Goal: Information Seeking & Learning: Learn about a topic

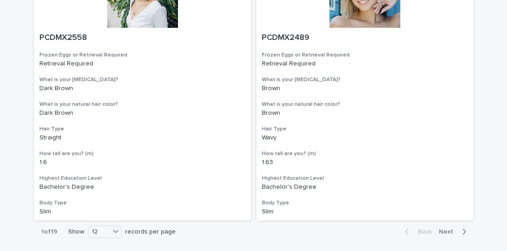
scroll to position [1564, 0]
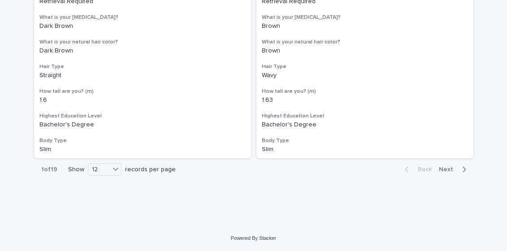
click at [452, 168] on span "Next" at bounding box center [449, 169] width 20 height 6
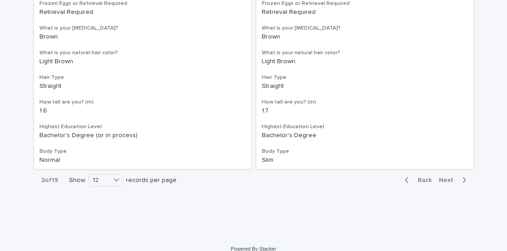
scroll to position [1564, 0]
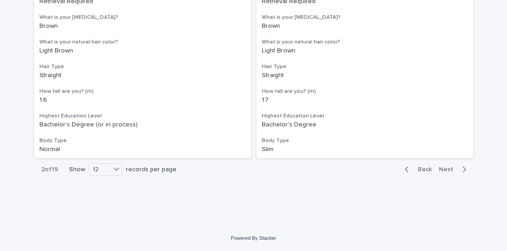
click at [443, 168] on span "Next" at bounding box center [449, 169] width 20 height 6
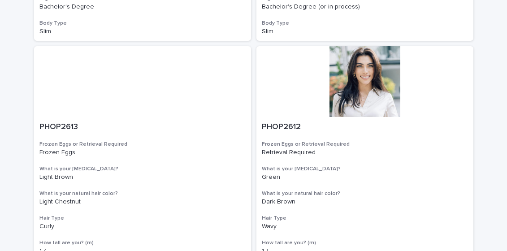
scroll to position [864, 0]
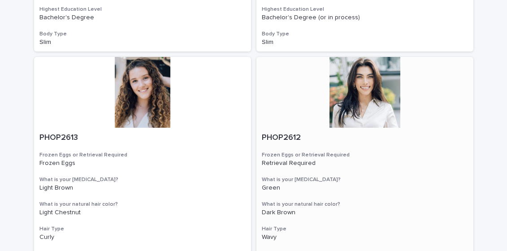
click at [373, 91] on div at bounding box center [364, 92] width 217 height 71
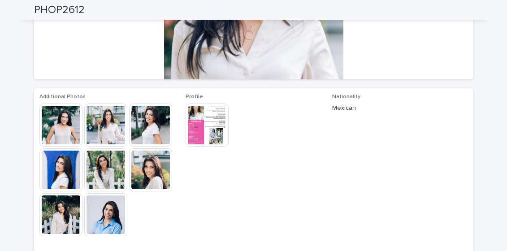
scroll to position [168, 0]
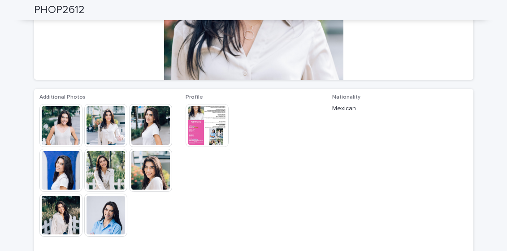
click at [108, 120] on img at bounding box center [105, 125] width 43 height 43
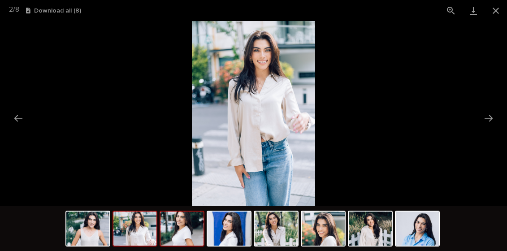
click at [184, 229] on img at bounding box center [181, 228] width 43 height 34
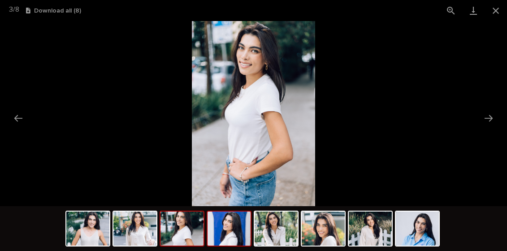
click at [229, 238] on img at bounding box center [228, 228] width 43 height 34
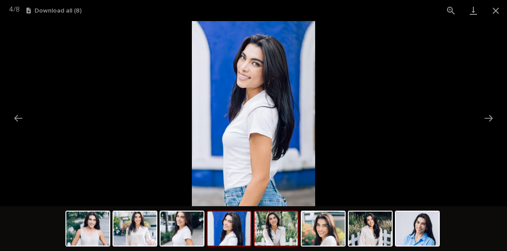
click at [280, 225] on img at bounding box center [275, 228] width 43 height 34
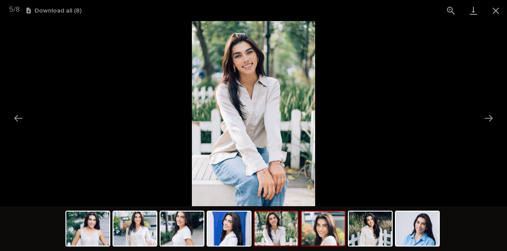
click at [320, 233] on img at bounding box center [322, 228] width 43 height 34
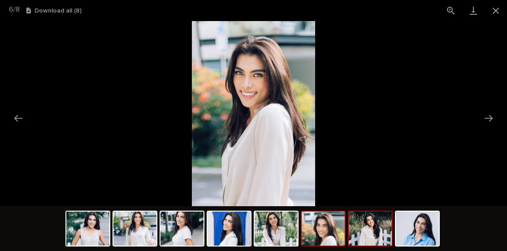
click at [372, 228] on img at bounding box center [370, 228] width 43 height 34
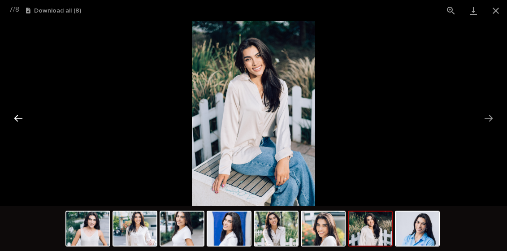
click at [20, 117] on button "Previous slide" at bounding box center [18, 117] width 19 height 17
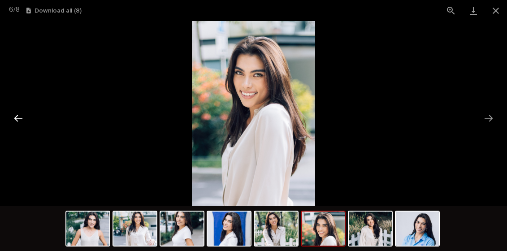
click at [20, 117] on button "Previous slide" at bounding box center [18, 117] width 19 height 17
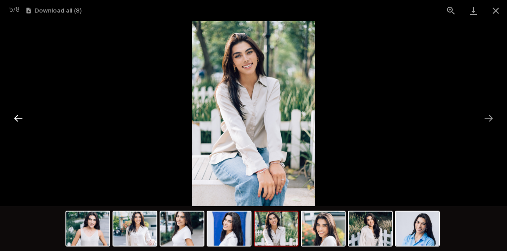
click at [20, 117] on button "Previous slide" at bounding box center [18, 117] width 19 height 17
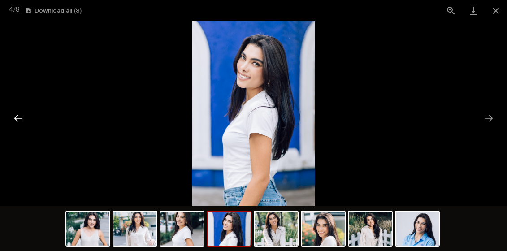
click at [20, 117] on button "Previous slide" at bounding box center [18, 117] width 19 height 17
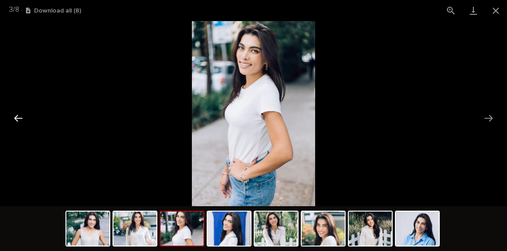
click at [20, 117] on button "Previous slide" at bounding box center [18, 117] width 19 height 17
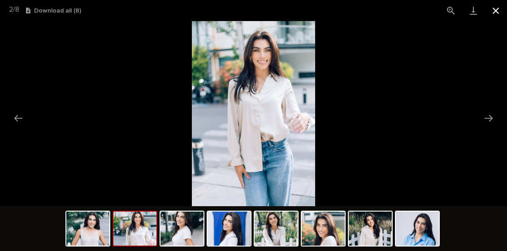
click at [495, 9] on button "Close gallery" at bounding box center [495, 10] width 22 height 21
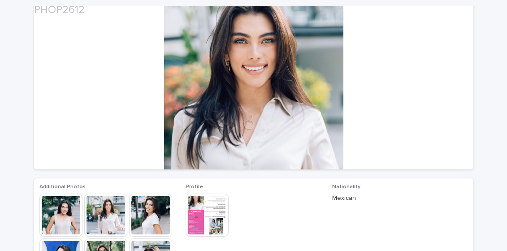
scroll to position [81, 0]
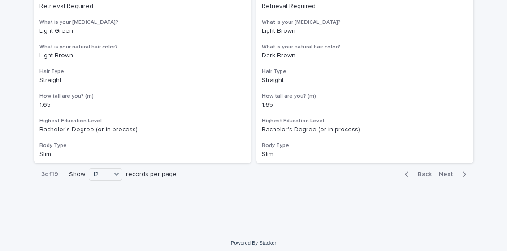
scroll to position [1560, 0]
click at [449, 173] on span "Next" at bounding box center [449, 173] width 20 height 6
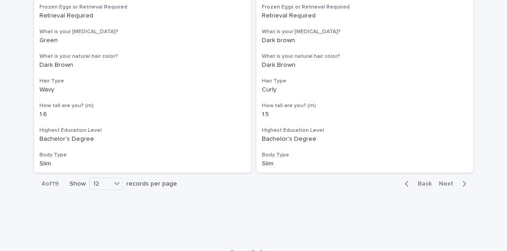
scroll to position [1564, 0]
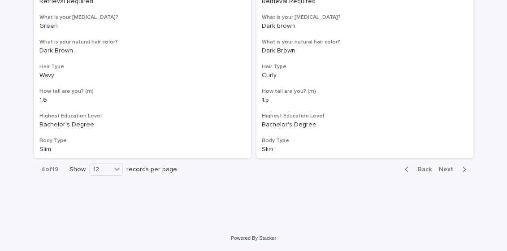
click at [448, 168] on span "Next" at bounding box center [449, 169] width 20 height 6
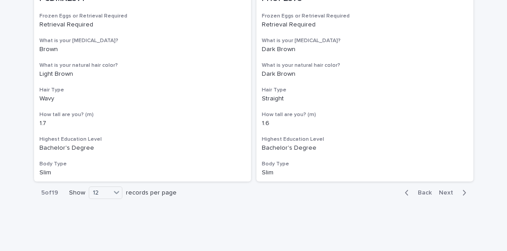
scroll to position [1564, 0]
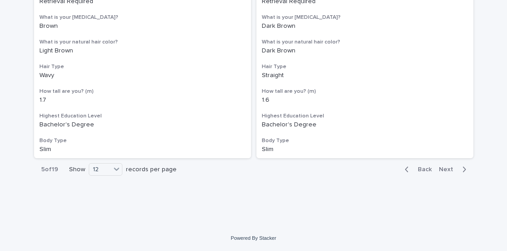
click at [449, 172] on span "Next" at bounding box center [449, 169] width 20 height 6
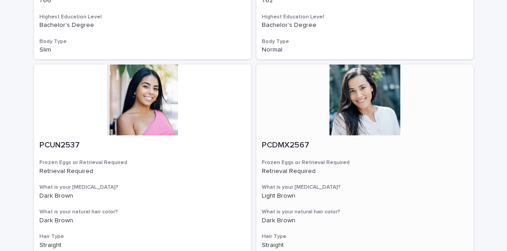
scroll to position [1564, 0]
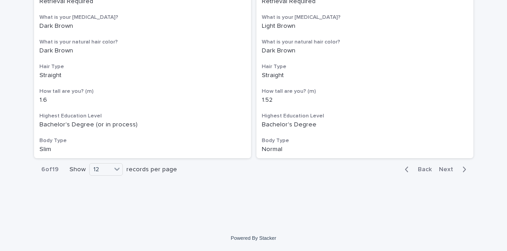
click at [448, 169] on span "Next" at bounding box center [449, 169] width 20 height 6
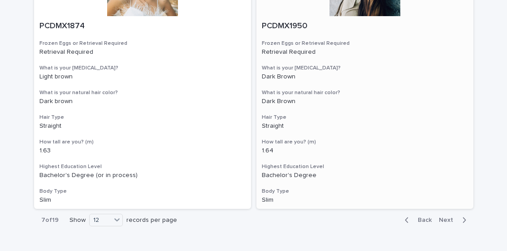
scroll to position [1564, 0]
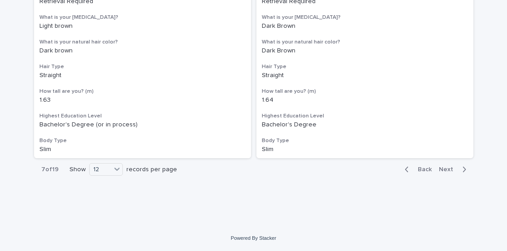
click at [449, 168] on span "Next" at bounding box center [449, 169] width 20 height 6
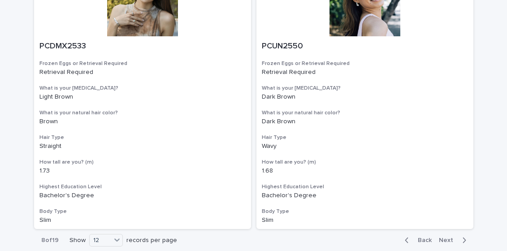
scroll to position [1564, 0]
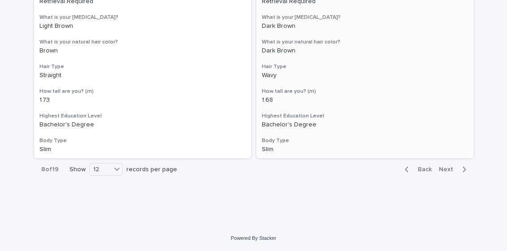
click at [446, 168] on span "Next" at bounding box center [449, 169] width 20 height 6
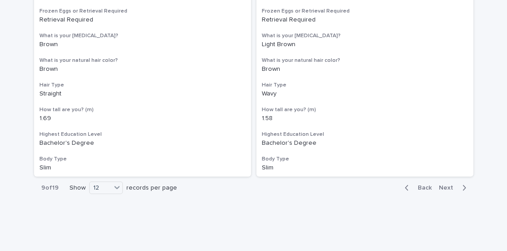
scroll to position [1564, 0]
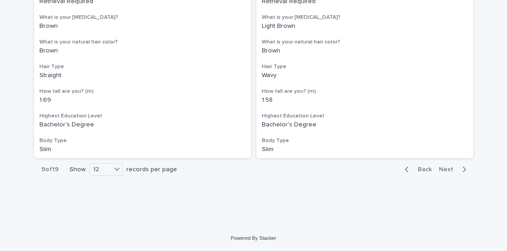
click at [449, 169] on span "Next" at bounding box center [449, 169] width 20 height 6
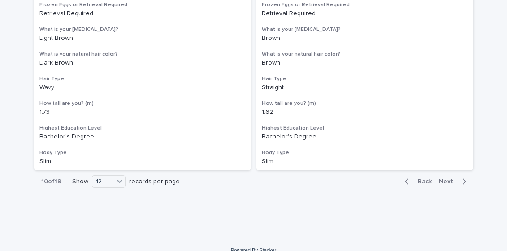
scroll to position [1564, 0]
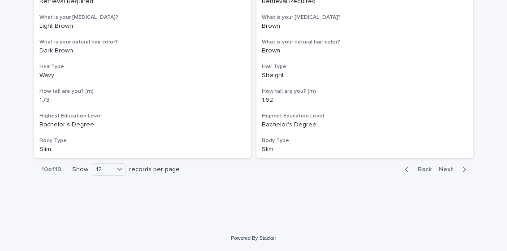
click at [446, 172] on span "Next" at bounding box center [449, 169] width 20 height 6
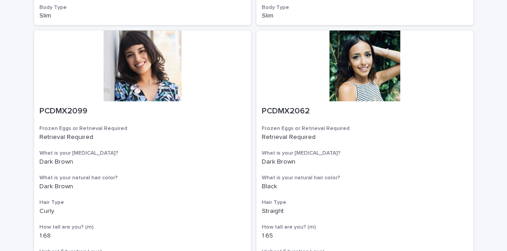
scroll to position [1564, 0]
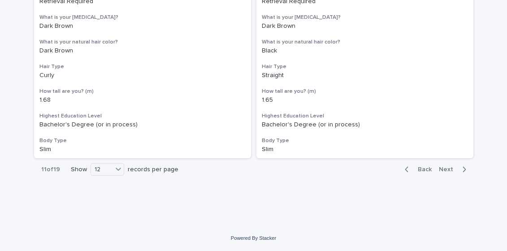
click at [444, 166] on span "Next" at bounding box center [449, 169] width 20 height 6
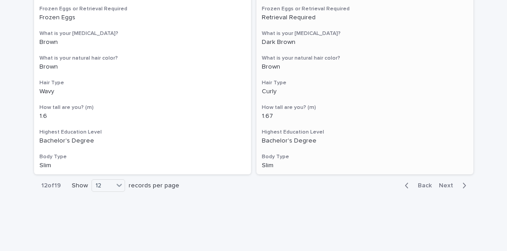
scroll to position [1564, 0]
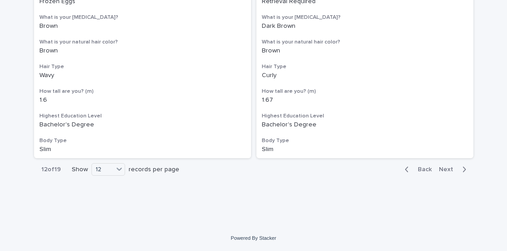
click at [451, 168] on span "Next" at bounding box center [449, 169] width 20 height 6
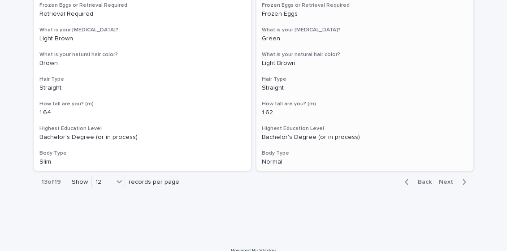
scroll to position [1564, 0]
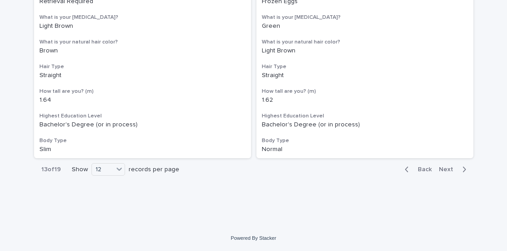
click at [448, 167] on span "Next" at bounding box center [449, 169] width 20 height 6
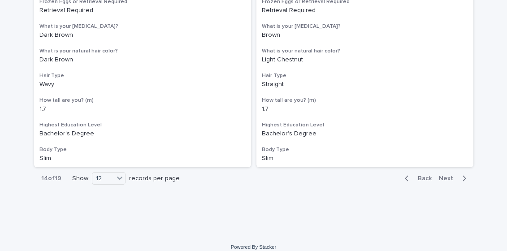
scroll to position [1543, 0]
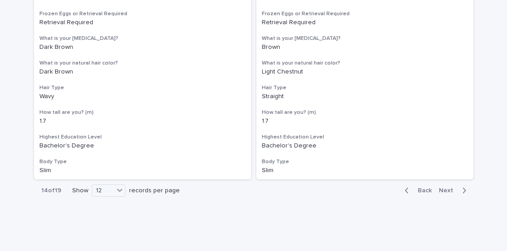
click at [450, 189] on span "Next" at bounding box center [449, 190] width 20 height 6
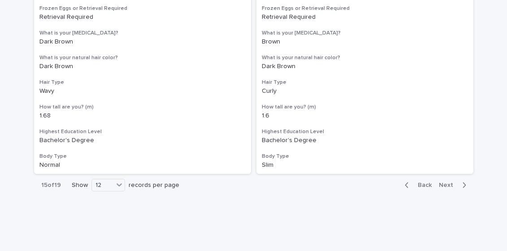
scroll to position [1564, 0]
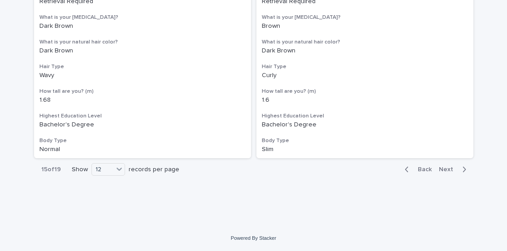
click at [448, 167] on span "Next" at bounding box center [449, 169] width 20 height 6
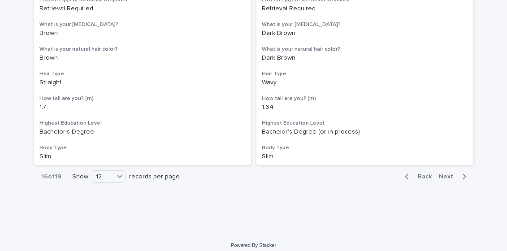
scroll to position [1564, 0]
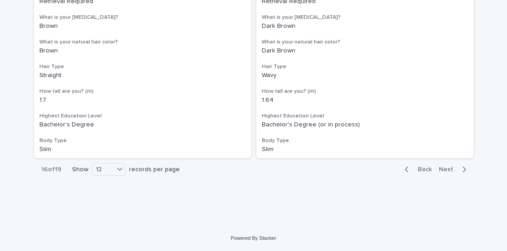
click at [443, 168] on span "Next" at bounding box center [449, 169] width 20 height 6
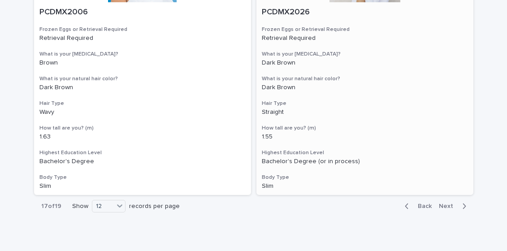
scroll to position [1564, 0]
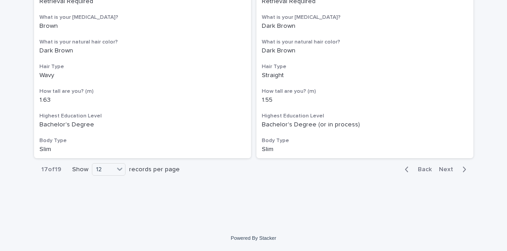
click at [447, 170] on span "Next" at bounding box center [449, 169] width 20 height 6
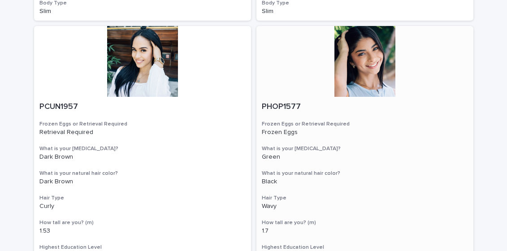
scroll to position [892, 0]
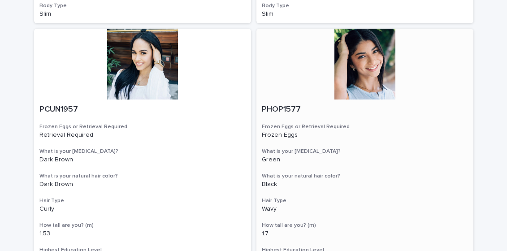
click at [360, 76] on div at bounding box center [364, 64] width 217 height 71
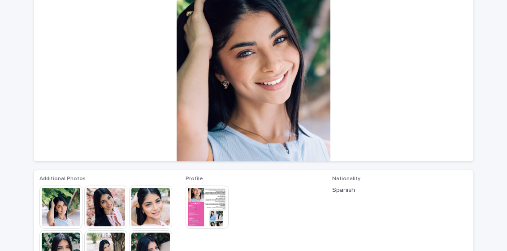
scroll to position [94, 0]
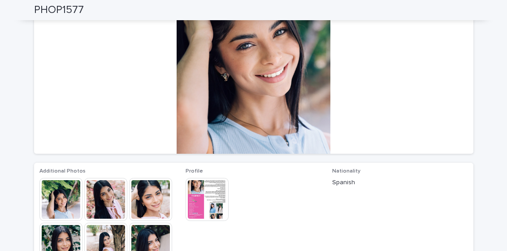
click at [109, 194] on img at bounding box center [105, 199] width 43 height 43
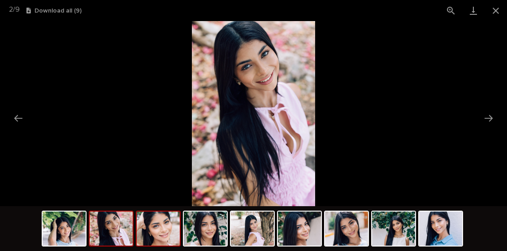
click at [154, 228] on img at bounding box center [158, 228] width 43 height 34
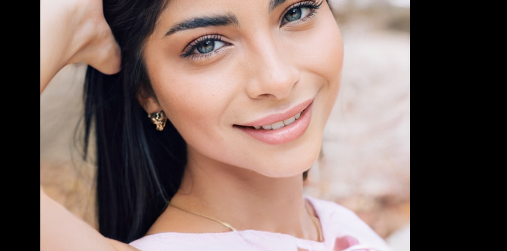
scroll to position [0, 0]
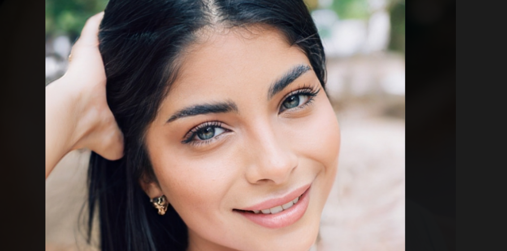
drag, startPoint x: 269, startPoint y: 89, endPoint x: 263, endPoint y: 118, distance: 30.3
click at [263, 117] on img at bounding box center [254, 142] width 120 height 180
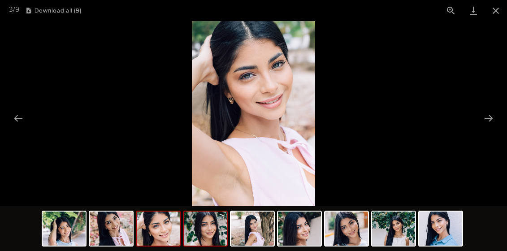
click at [208, 228] on img at bounding box center [205, 228] width 43 height 34
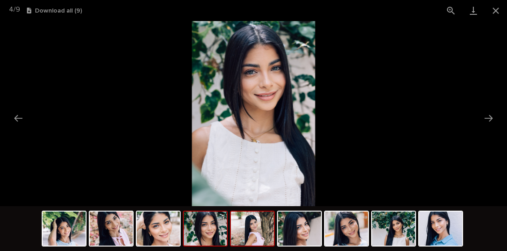
click at [255, 234] on img at bounding box center [252, 228] width 43 height 34
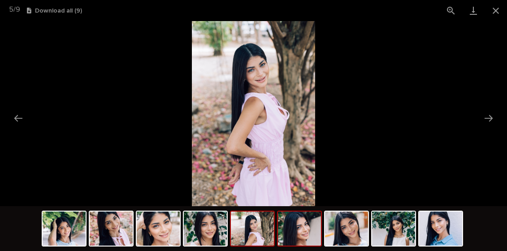
click at [301, 234] on img at bounding box center [299, 228] width 43 height 34
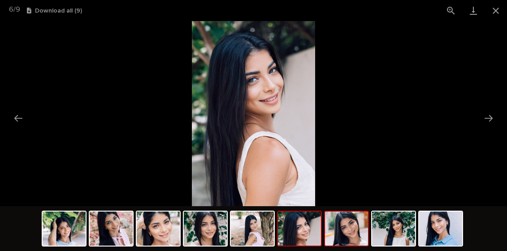
click at [356, 240] on img at bounding box center [346, 228] width 43 height 34
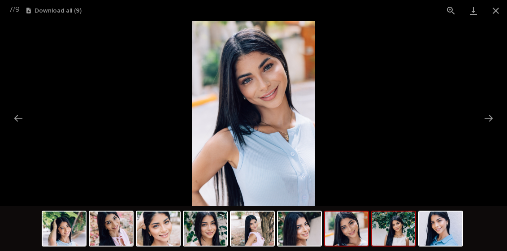
click at [388, 236] on img at bounding box center [393, 228] width 43 height 34
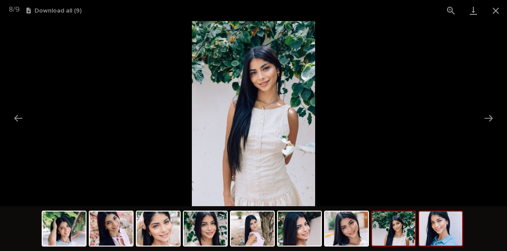
click at [443, 237] on img at bounding box center [440, 228] width 43 height 34
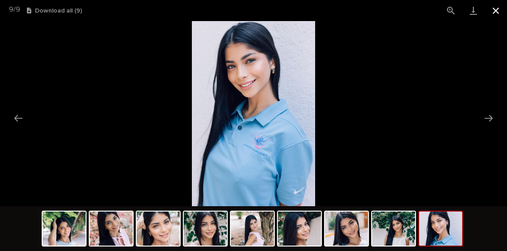
click at [495, 8] on button "Close gallery" at bounding box center [495, 10] width 22 height 21
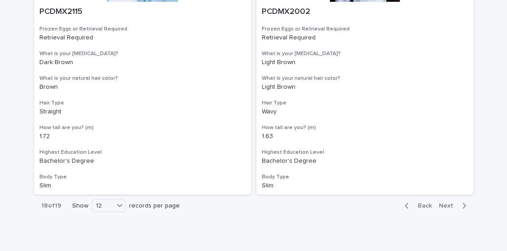
scroll to position [1564, 0]
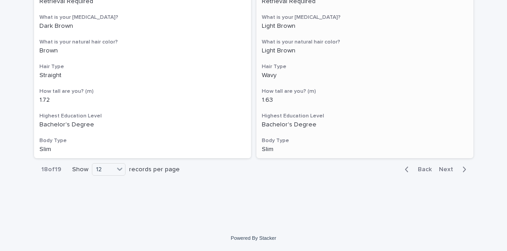
click at [452, 169] on span "Next" at bounding box center [449, 169] width 20 height 6
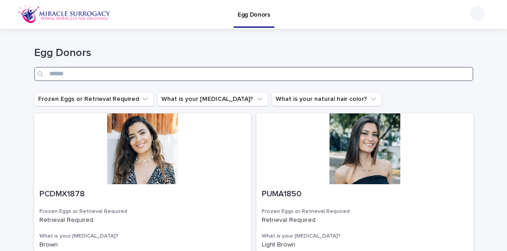
click at [68, 76] on input "Search" at bounding box center [253, 74] width 439 height 14
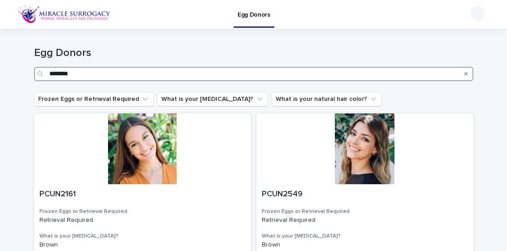
type input "********"
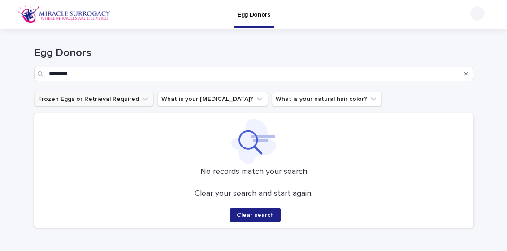
click at [142, 98] on icon "Frozen Eggs or Retrieval Required" at bounding box center [144, 98] width 5 height 3
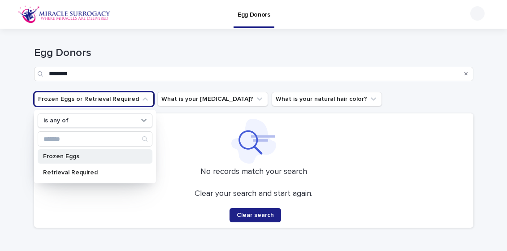
click at [81, 157] on p "Frozen Eggs" at bounding box center [90, 156] width 95 height 6
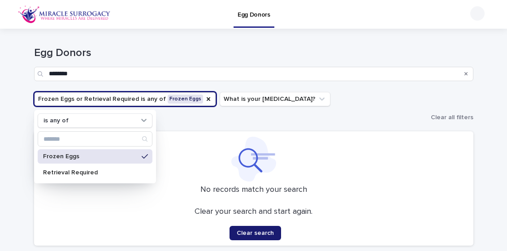
click at [267, 230] on span "Clear search" at bounding box center [255, 233] width 37 height 6
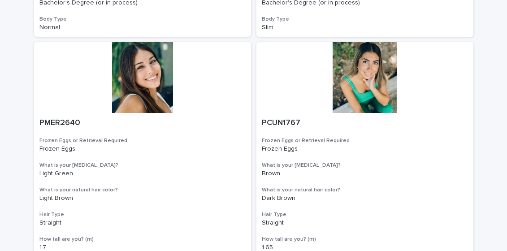
scroll to position [625, 0]
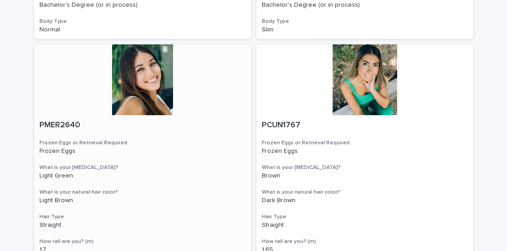
click at [156, 67] on div at bounding box center [142, 79] width 217 height 71
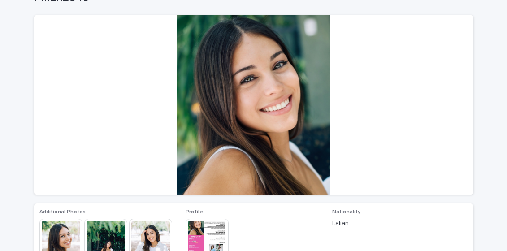
scroll to position [113, 0]
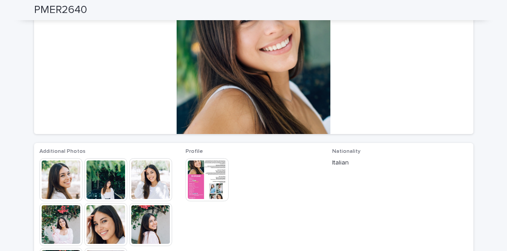
click at [151, 182] on img at bounding box center [150, 179] width 43 height 43
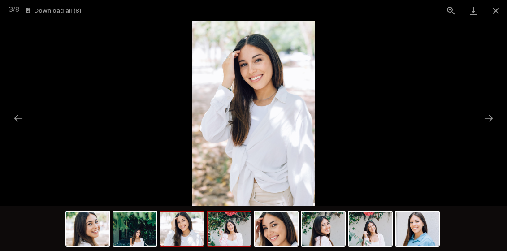
click at [230, 231] on img at bounding box center [228, 228] width 43 height 34
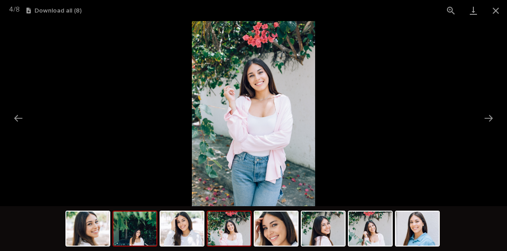
click at [138, 235] on img at bounding box center [134, 228] width 43 height 34
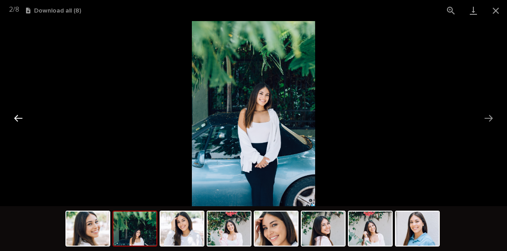
click at [22, 117] on button "Previous slide" at bounding box center [18, 117] width 19 height 17
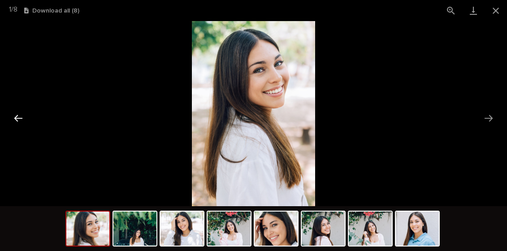
click at [17, 115] on button "Previous slide" at bounding box center [18, 117] width 19 height 17
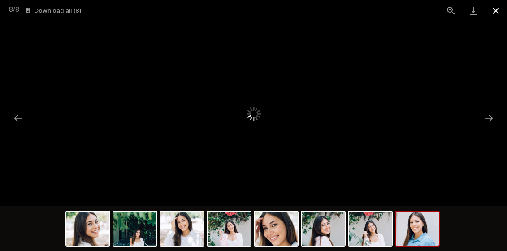
click at [494, 11] on button "Close gallery" at bounding box center [495, 10] width 22 height 21
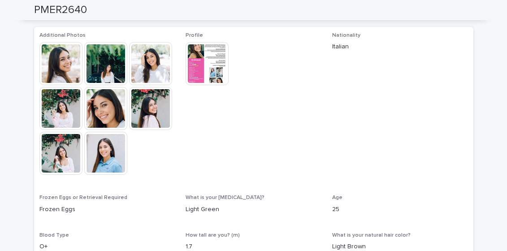
scroll to position [232, 0]
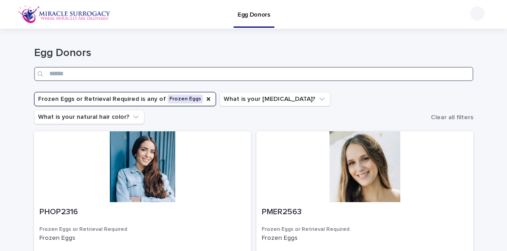
click at [115, 71] on input "Search" at bounding box center [253, 74] width 439 height 14
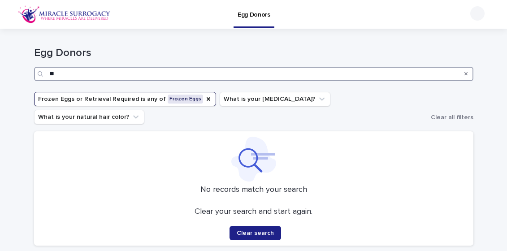
type input "*"
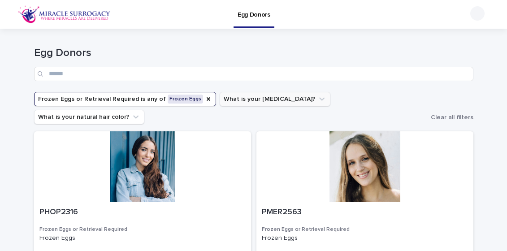
click at [319, 99] on icon "What is your eye color?" at bounding box center [321, 98] width 5 height 3
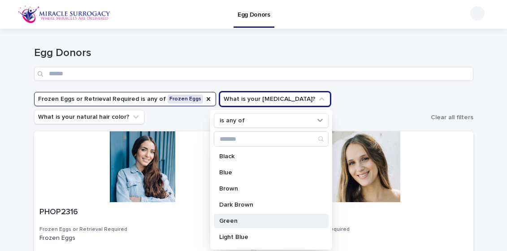
click at [241, 221] on p "Green" at bounding box center [266, 221] width 95 height 6
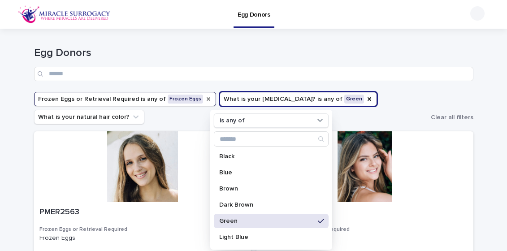
click at [207, 99] on icon "Frozen Eggs or Retrieval Required" at bounding box center [209, 99] width 4 height 4
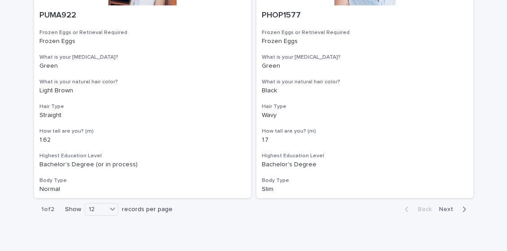
scroll to position [1543, 0]
click at [449, 205] on span "Next" at bounding box center [449, 208] width 20 height 6
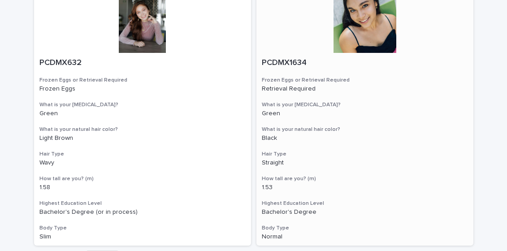
scroll to position [148, 0]
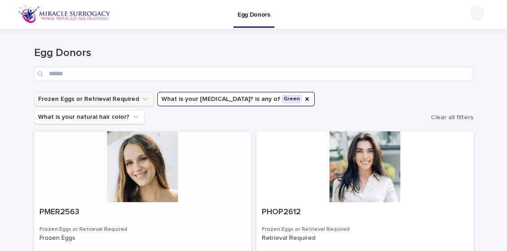
click at [147, 143] on div at bounding box center [142, 166] width 217 height 71
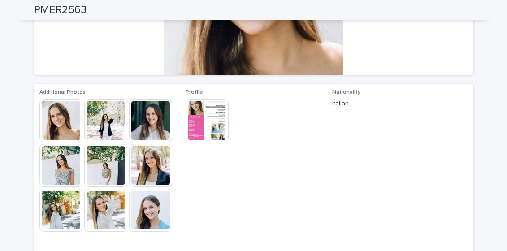
scroll to position [173, 0]
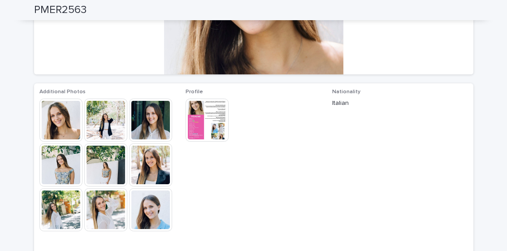
click at [107, 120] on img at bounding box center [105, 120] width 43 height 43
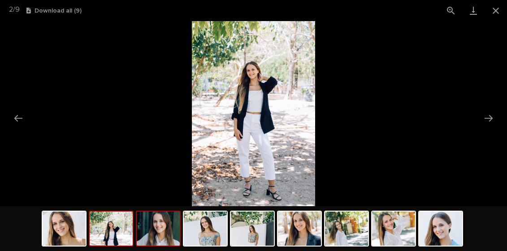
click at [158, 231] on img at bounding box center [158, 228] width 43 height 34
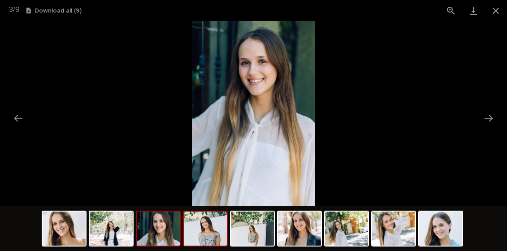
click at [206, 233] on img at bounding box center [205, 228] width 43 height 34
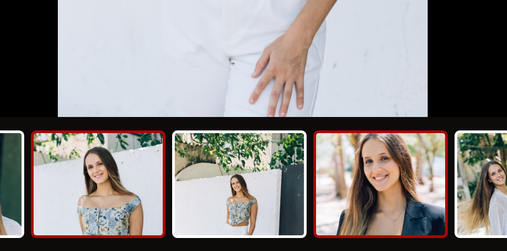
click at [295, 228] on img at bounding box center [299, 228] width 43 height 34
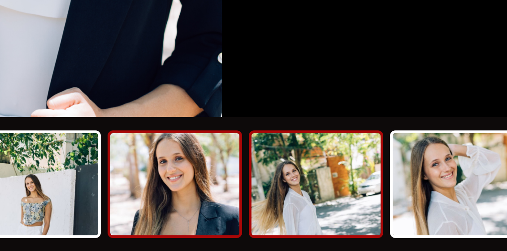
click at [347, 231] on img at bounding box center [346, 228] width 43 height 34
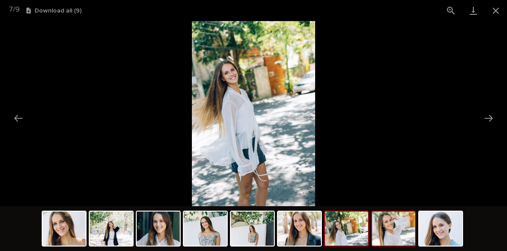
click at [392, 229] on img at bounding box center [393, 228] width 43 height 34
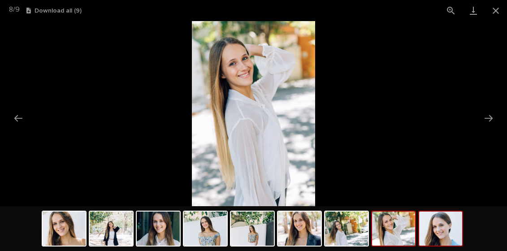
click at [449, 234] on img at bounding box center [440, 228] width 43 height 34
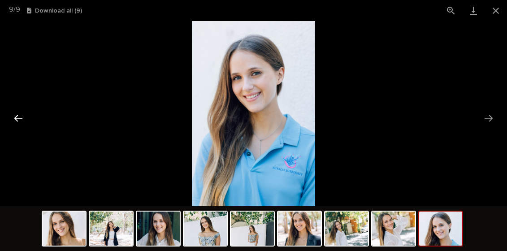
click at [17, 115] on button "Previous slide" at bounding box center [18, 117] width 19 height 17
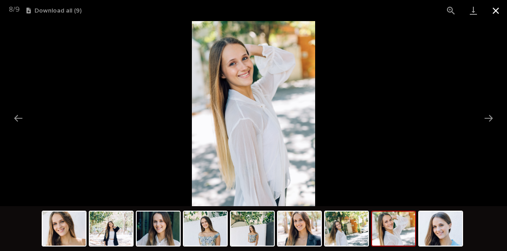
drag, startPoint x: 495, startPoint y: 14, endPoint x: 491, endPoint y: 13, distance: 4.7
click at [495, 13] on button "Close gallery" at bounding box center [495, 10] width 22 height 21
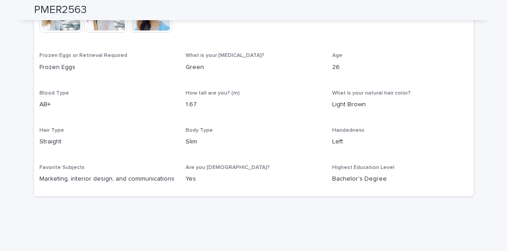
scroll to position [0, 0]
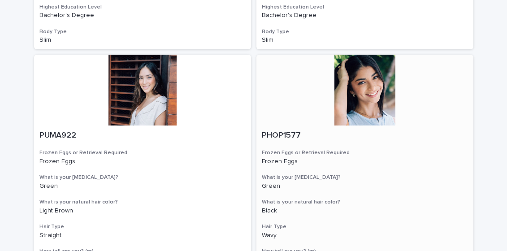
scroll to position [1421, 0]
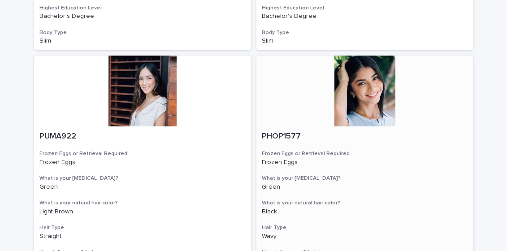
click at [357, 87] on div at bounding box center [364, 91] width 217 height 71
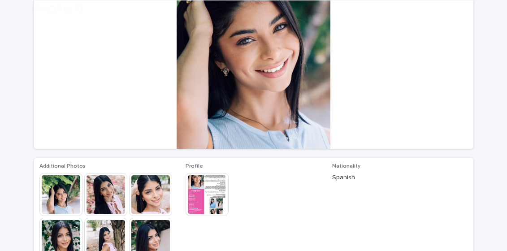
scroll to position [102, 0]
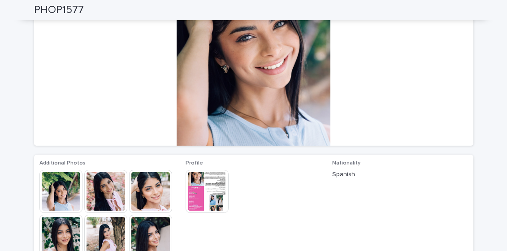
click at [155, 195] on img at bounding box center [150, 191] width 43 height 43
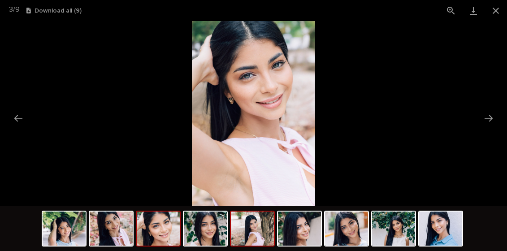
click at [264, 231] on img at bounding box center [252, 228] width 43 height 34
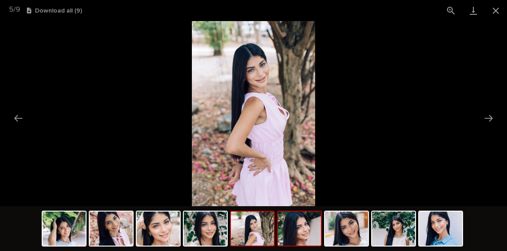
click at [301, 235] on img at bounding box center [299, 228] width 43 height 34
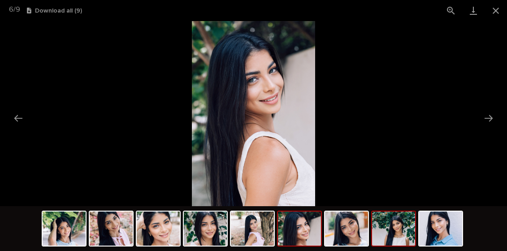
click at [394, 220] on img at bounding box center [393, 228] width 43 height 34
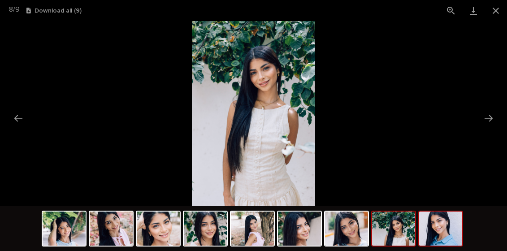
click at [443, 233] on img at bounding box center [440, 228] width 43 height 34
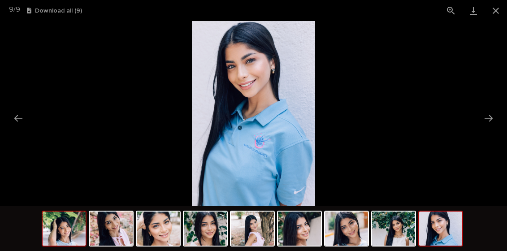
click at [65, 224] on img at bounding box center [64, 228] width 43 height 34
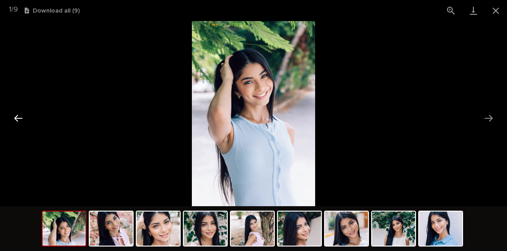
click at [22, 117] on button "Previous slide" at bounding box center [18, 117] width 19 height 17
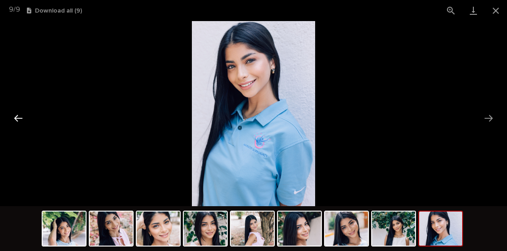
click at [15, 117] on button "Previous slide" at bounding box center [18, 117] width 19 height 17
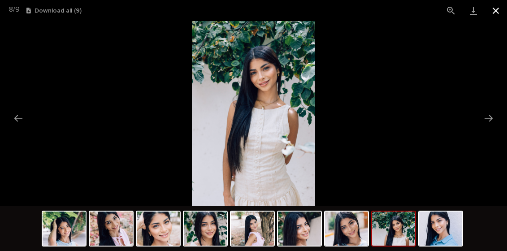
click at [496, 9] on button "Close gallery" at bounding box center [495, 10] width 22 height 21
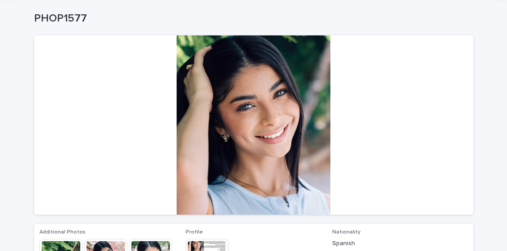
scroll to position [25, 0]
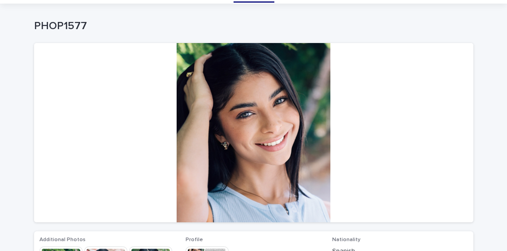
click at [267, 132] on div at bounding box center [253, 132] width 439 height 179
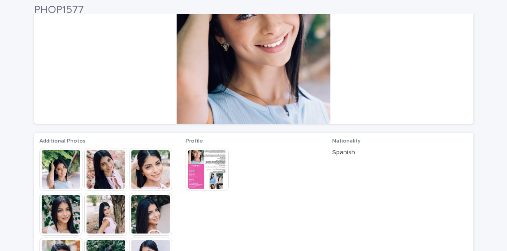
scroll to position [159, 0]
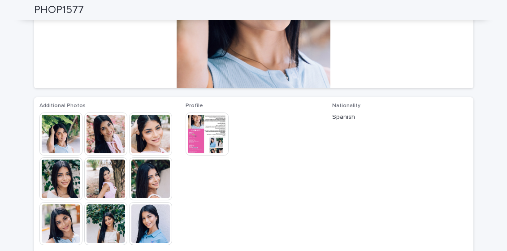
click at [58, 135] on img at bounding box center [60, 133] width 43 height 43
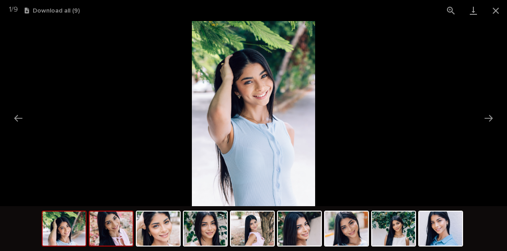
click at [115, 234] on img at bounding box center [111, 228] width 43 height 34
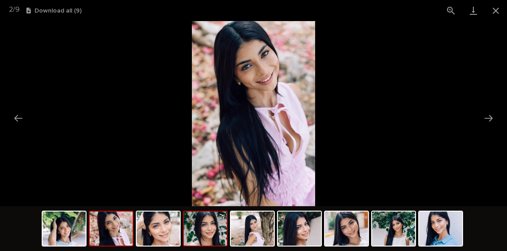
click at [207, 228] on img at bounding box center [205, 228] width 43 height 34
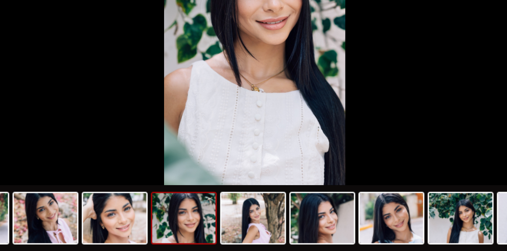
scroll to position [0, 0]
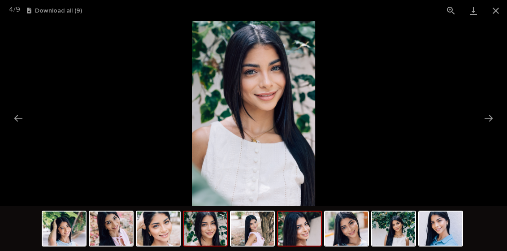
click at [311, 228] on img at bounding box center [299, 228] width 43 height 34
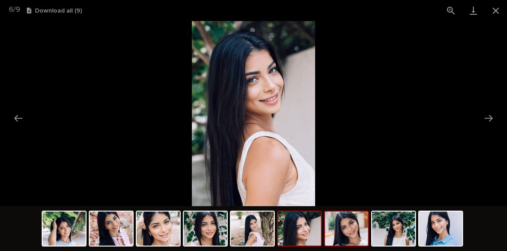
click at [346, 234] on img at bounding box center [346, 228] width 43 height 34
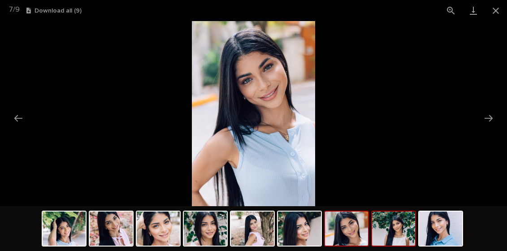
click at [404, 230] on img at bounding box center [393, 228] width 43 height 34
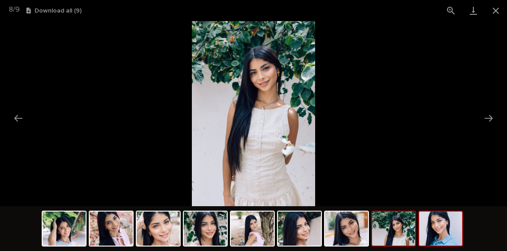
click at [443, 228] on img at bounding box center [440, 228] width 43 height 34
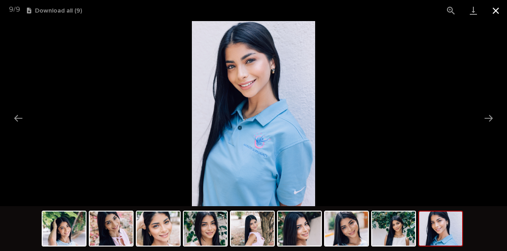
click at [495, 11] on button "Close gallery" at bounding box center [495, 10] width 22 height 21
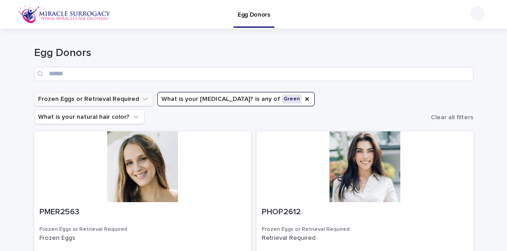
click at [142, 99] on icon "Frozen Eggs or Retrieval Required" at bounding box center [144, 98] width 5 height 3
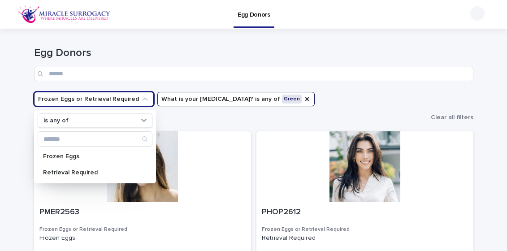
click at [141, 99] on icon "Frozen Eggs or Retrieval Required" at bounding box center [145, 99] width 9 height 9
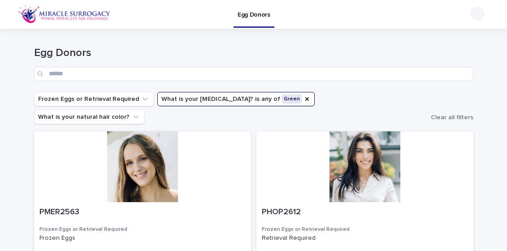
click at [96, 12] on img at bounding box center [64, 14] width 93 height 18
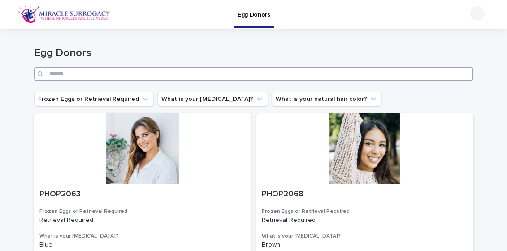
click at [161, 74] on input "Search" at bounding box center [253, 74] width 439 height 14
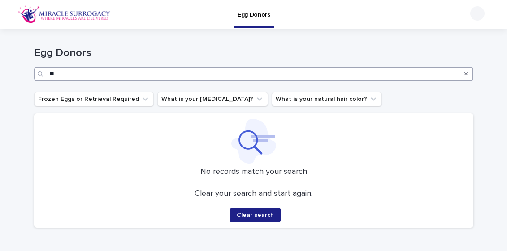
type input "*"
type input "********"
